Goal: Task Accomplishment & Management: Complete application form

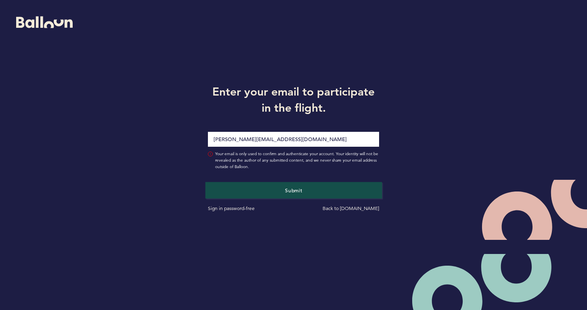
type input "[PERSON_NAME][EMAIL_ADDRESS][DOMAIN_NAME]"
click at [314, 194] on button "Submit" at bounding box center [293, 190] width 176 height 17
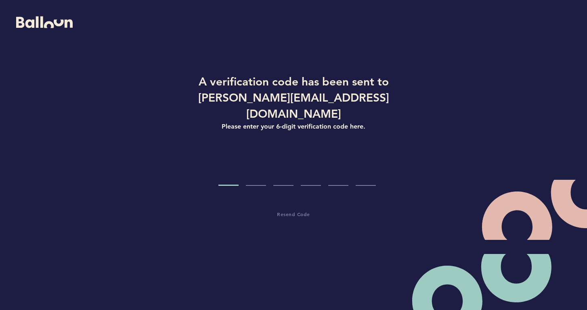
type input "1"
type input "7"
type input "8"
type input "5"
type input "7"
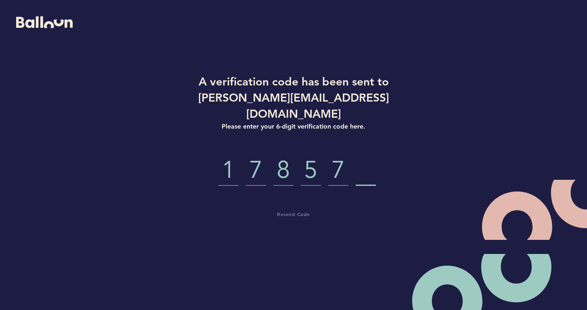
type input "0"
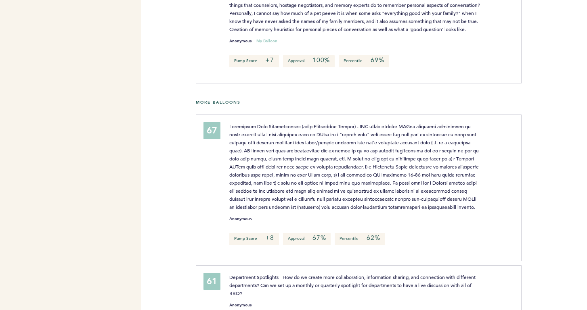
scroll to position [551, 0]
